Goal: Find specific fact: Find specific fact

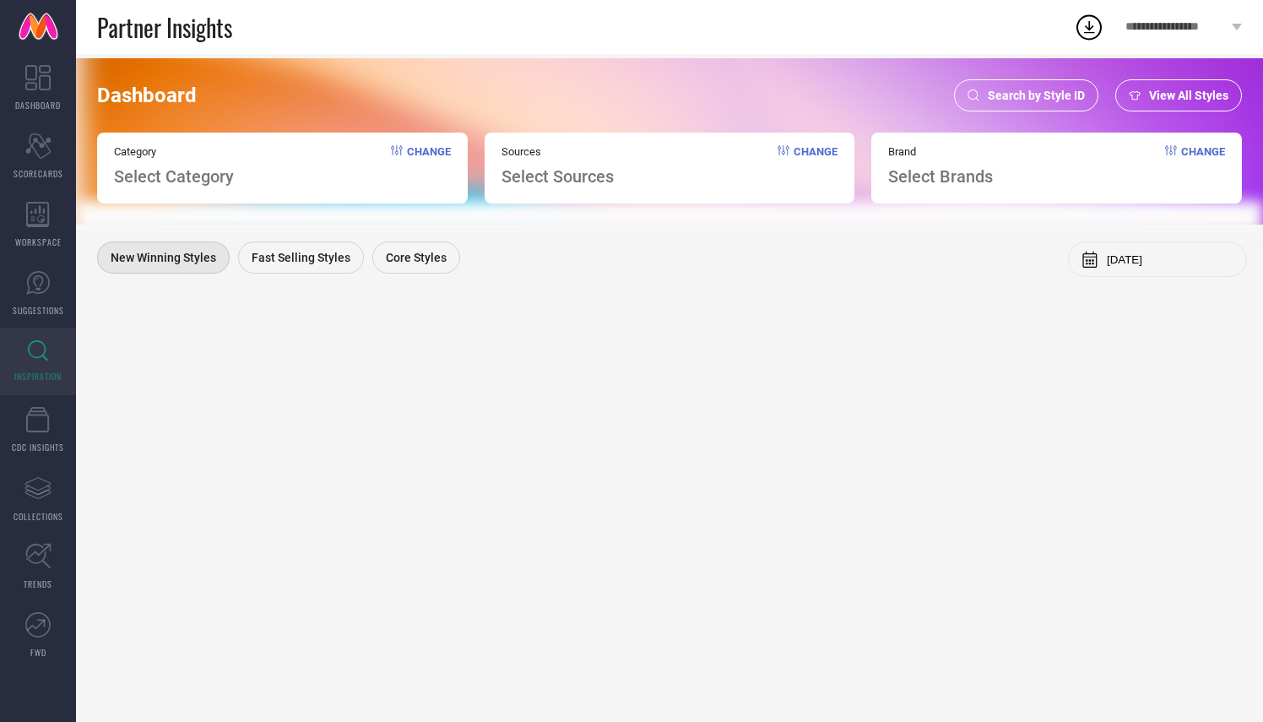
click at [1017, 90] on span "Search by Style ID" at bounding box center [1036, 96] width 97 height 14
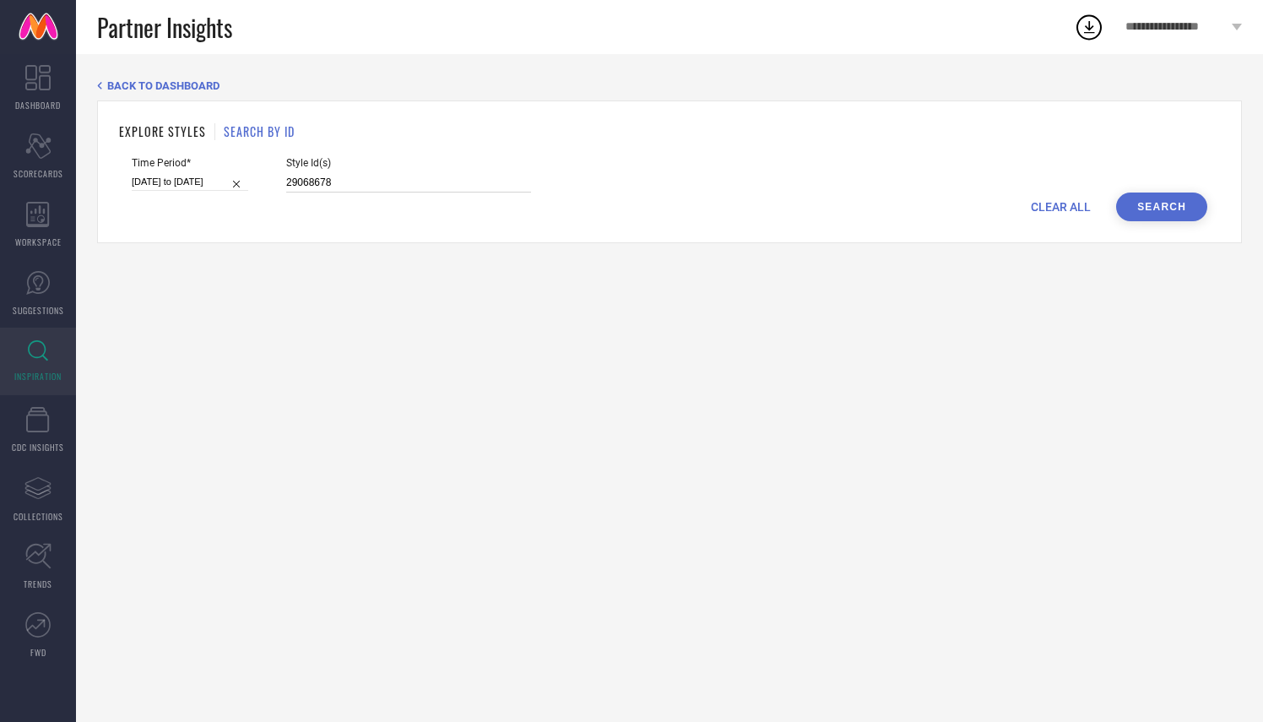
click at [293, 182] on input "29068678" at bounding box center [408, 182] width 245 height 19
click at [1138, 209] on button "Search" at bounding box center [1161, 207] width 91 height 29
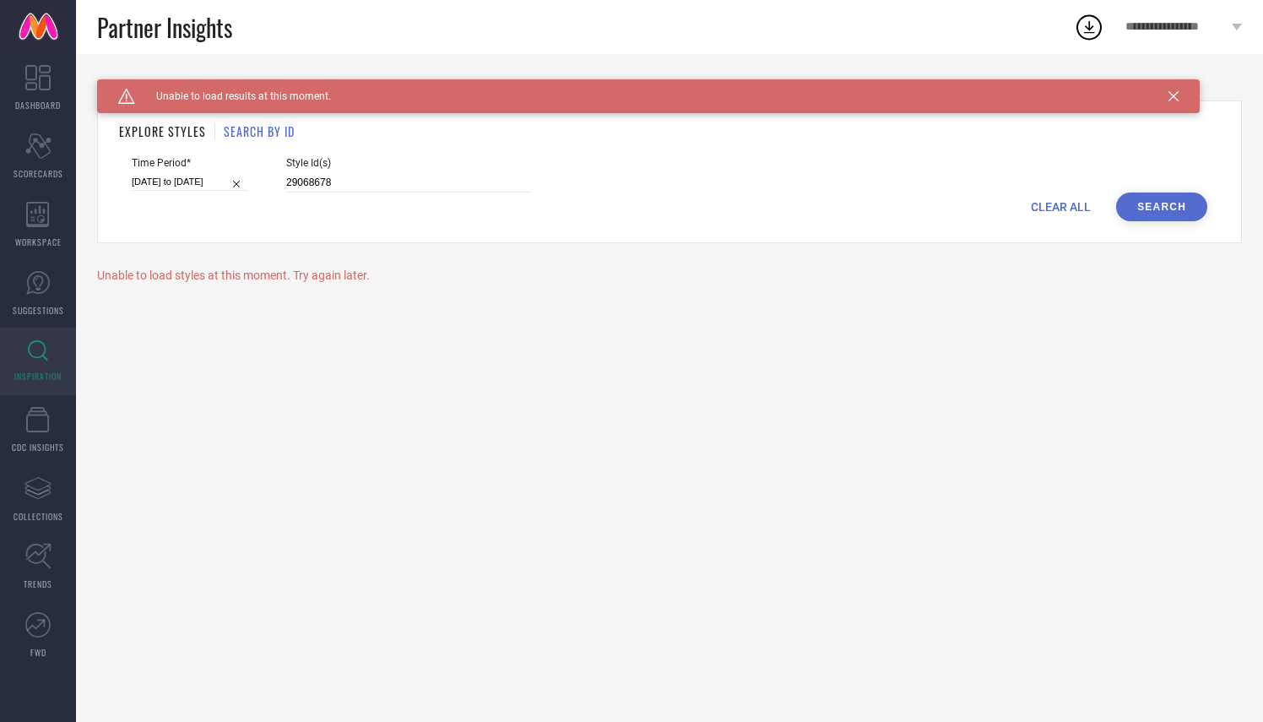
click at [1178, 97] on icon at bounding box center [1174, 96] width 10 height 10
